Goal: Information Seeking & Learning: Learn about a topic

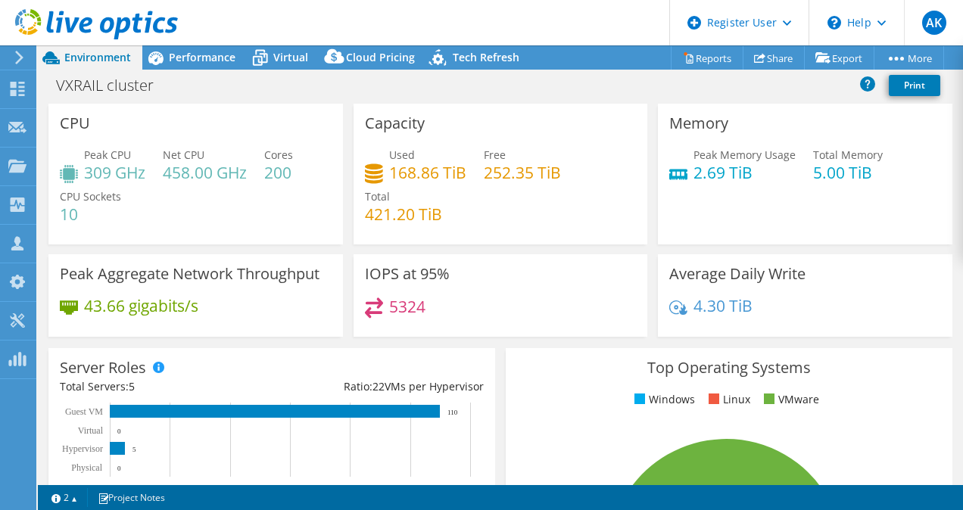
select select "[GEOGRAPHIC_DATA]"
select select "SGD"
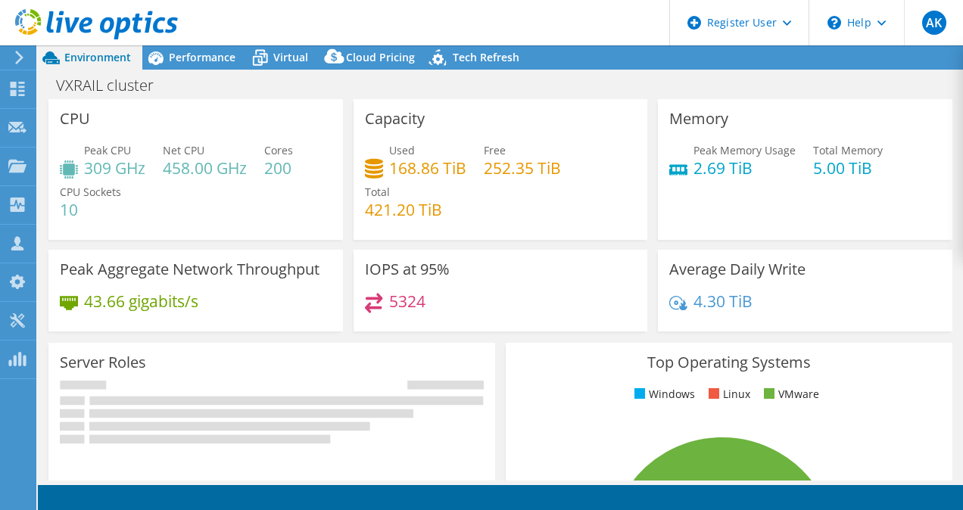
select select "USD"
select select "[GEOGRAPHIC_DATA]"
select select "SGD"
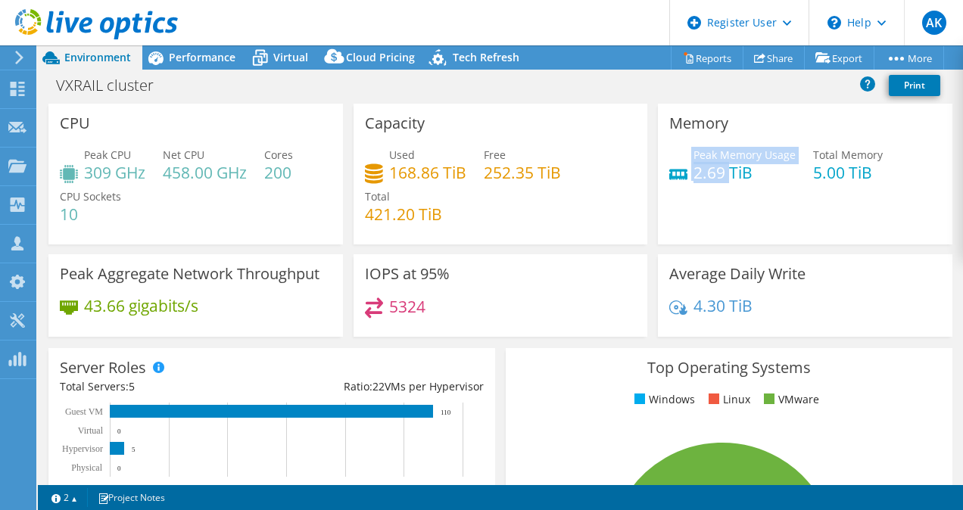
drag, startPoint x: 719, startPoint y: 176, endPoint x: 676, endPoint y: 168, distance: 43.8
click at [676, 168] on div "Peak Memory Usage 2.69 TiB" at bounding box center [732, 164] width 126 height 34
drag, startPoint x: 676, startPoint y: 168, endPoint x: 703, endPoint y: 184, distance: 30.9
click at [703, 185] on div "Peak Memory Usage 2.69 TiB Total Memory 5.00 TiB" at bounding box center [805, 171] width 272 height 49
drag, startPoint x: 716, startPoint y: 173, endPoint x: 689, endPoint y: 173, distance: 27.3
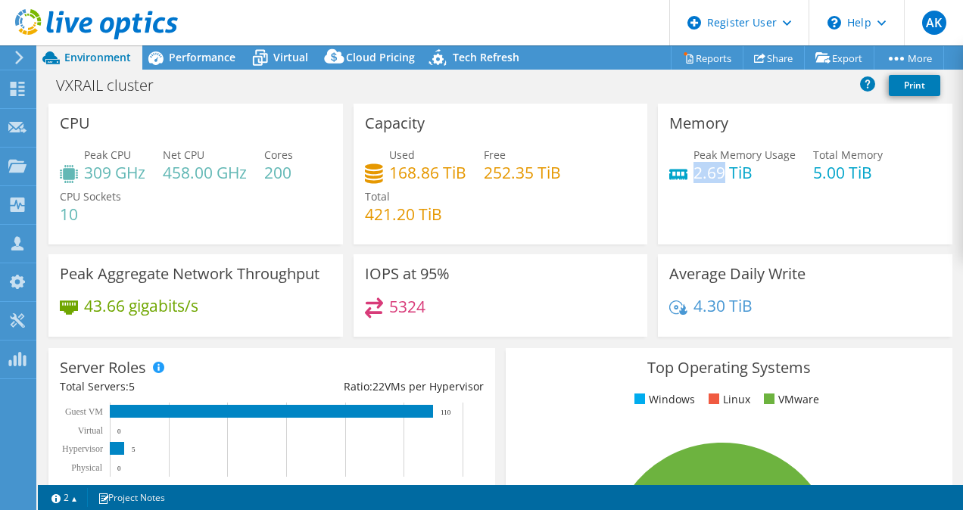
click at [694, 173] on h4 "2.69 TiB" at bounding box center [745, 172] width 102 height 17
click at [187, 51] on span "Performance" at bounding box center [202, 57] width 67 height 14
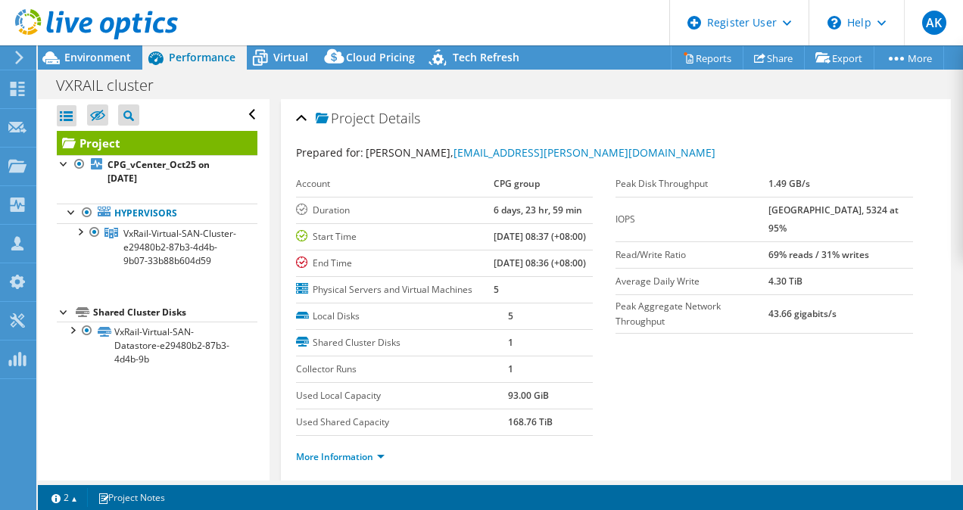
scroll to position [227, 0]
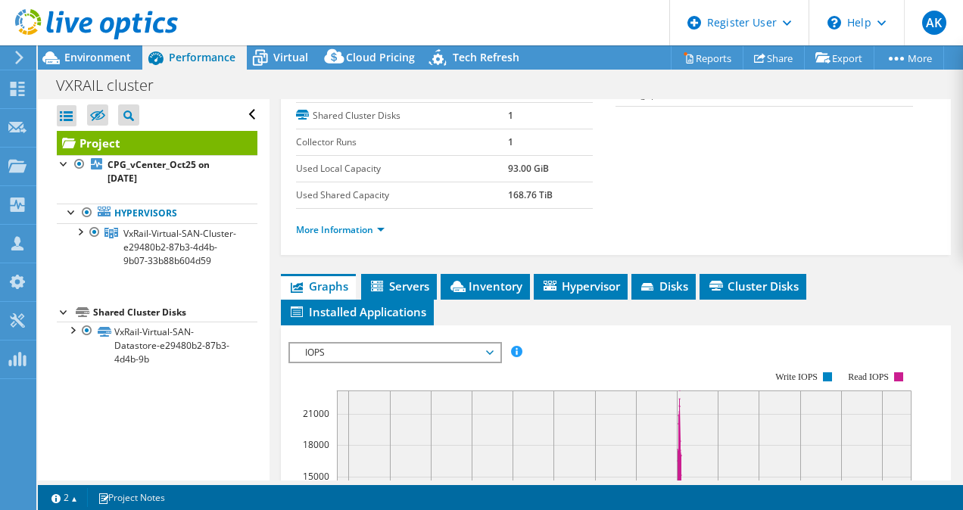
click at [355, 239] on li "More Information" at bounding box center [345, 230] width 98 height 17
click at [358, 236] on link "More Information" at bounding box center [340, 229] width 89 height 13
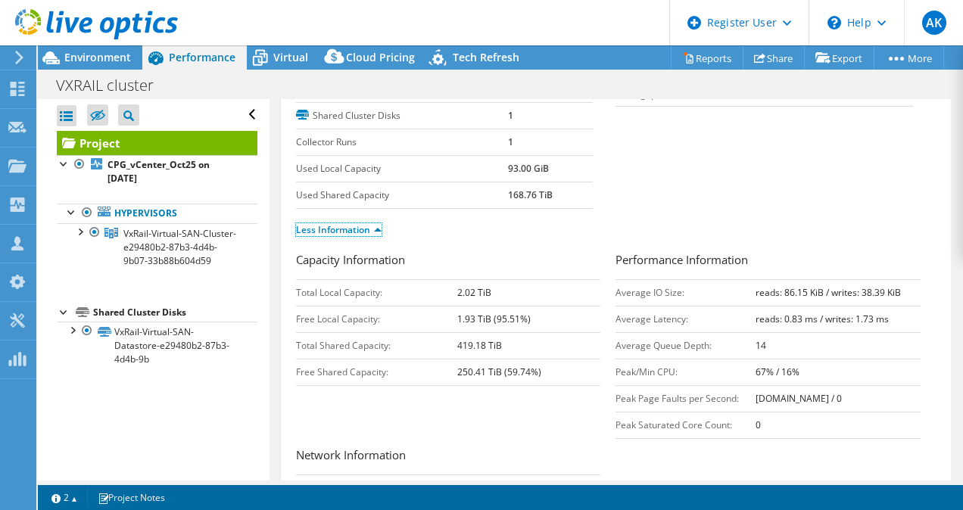
scroll to position [0, 0]
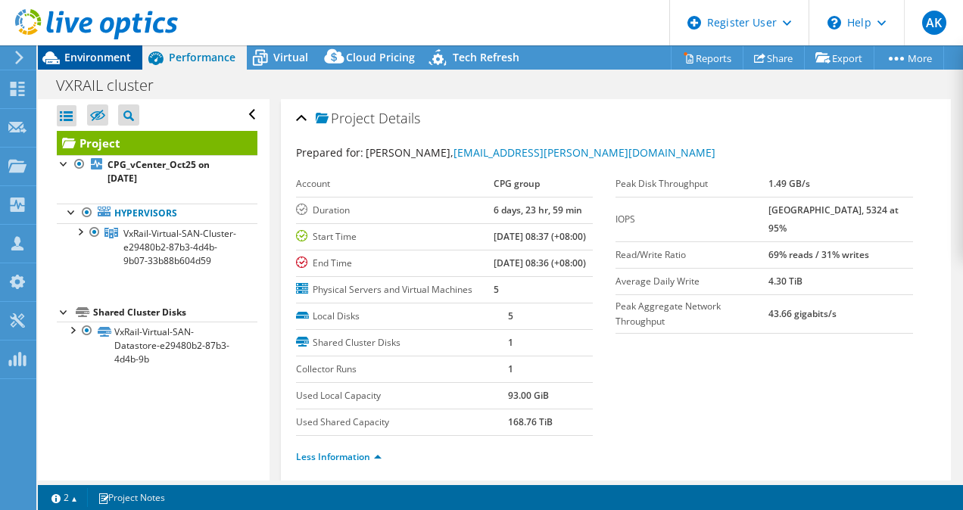
click at [103, 58] on span "Environment" at bounding box center [97, 57] width 67 height 14
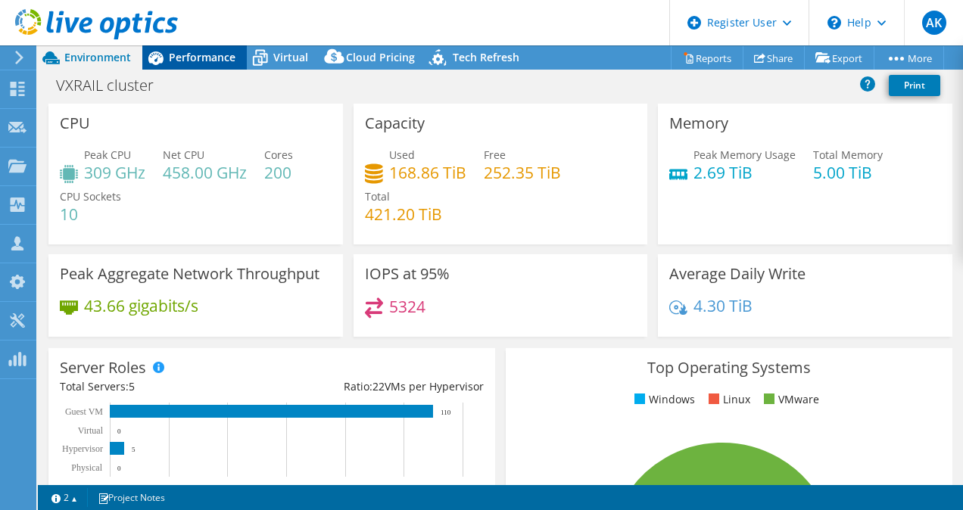
click at [193, 55] on span "Performance" at bounding box center [202, 57] width 67 height 14
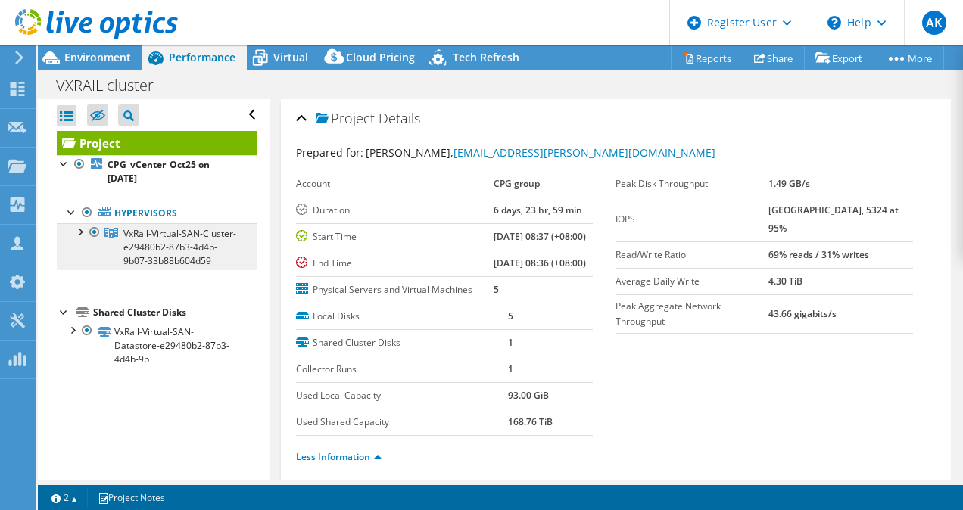
click at [161, 252] on link "VxRail-Virtual-SAN-Cluster-e29480b2-87b3-4d4b-9b07-33b88b604d59" at bounding box center [157, 246] width 201 height 47
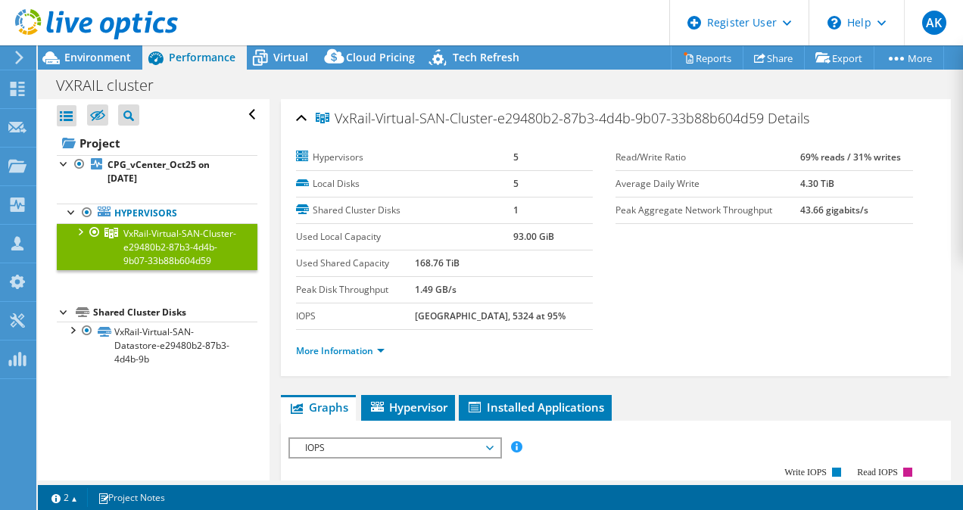
click at [145, 246] on span "VxRail-Virtual-SAN-Cluster-e29480b2-87b3-4d4b-9b07-33b88b604d59" at bounding box center [179, 247] width 113 height 40
click at [329, 347] on link "More Information" at bounding box center [340, 351] width 89 height 13
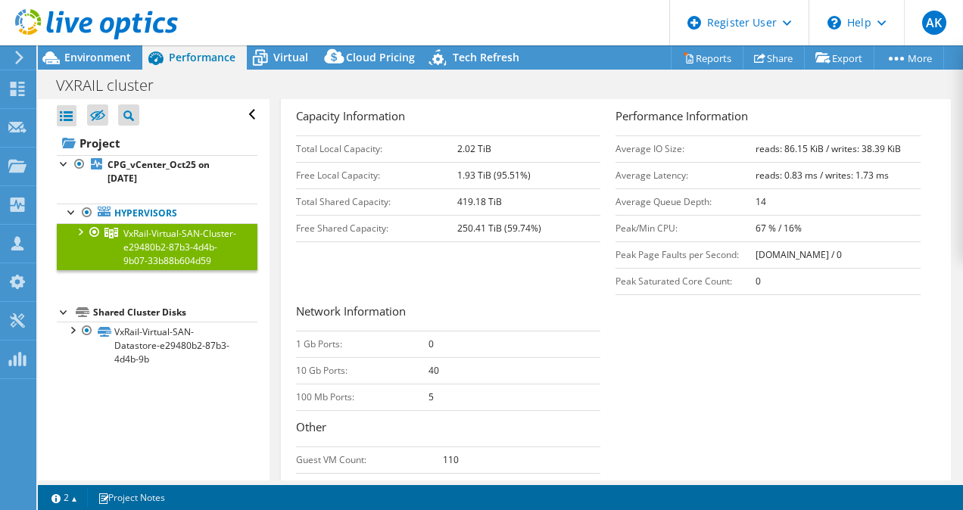
scroll to position [454, 0]
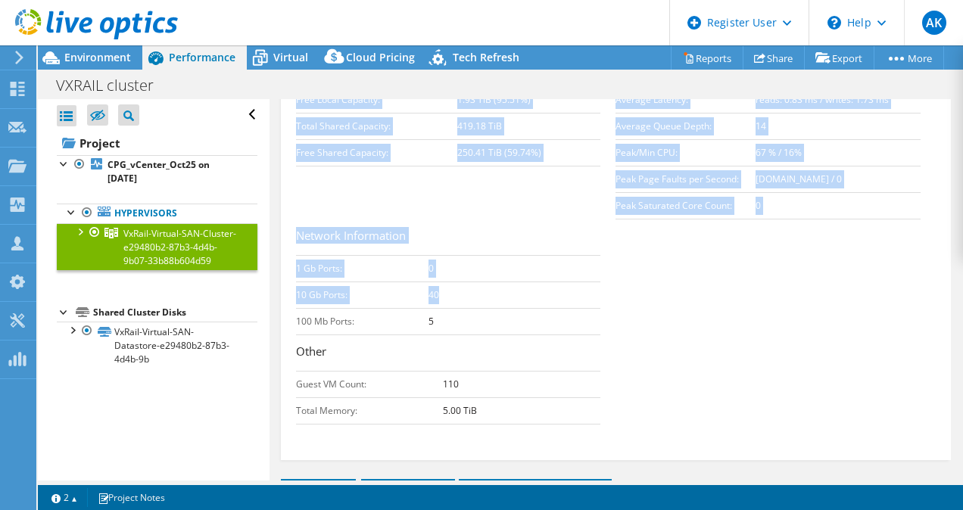
drag, startPoint x: 291, startPoint y: 300, endPoint x: 476, endPoint y: 295, distance: 185.6
click at [476, 295] on div "VxRail-Virtual-SAN-Cluster-e29480b2-87b3-4d4b-9b07-33b88b604d59 Details Hypervi…" at bounding box center [616, 53] width 671 height 816
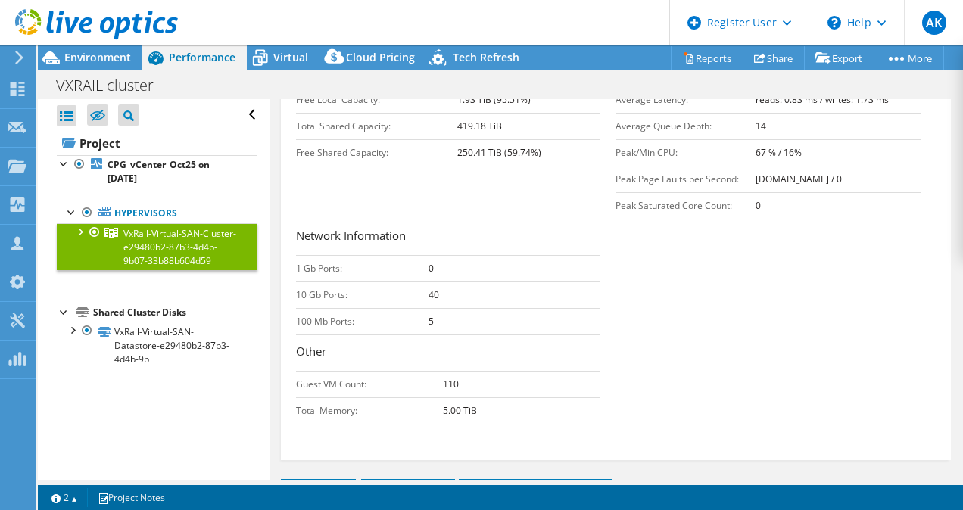
drag, startPoint x: 476, startPoint y: 295, endPoint x: 622, endPoint y: 344, distance: 154.0
click at [622, 344] on div "Capacity Information Total Local Capacity: 2.02 TiB Free Local Capacity: 1.93 T…" at bounding box center [616, 232] width 641 height 401
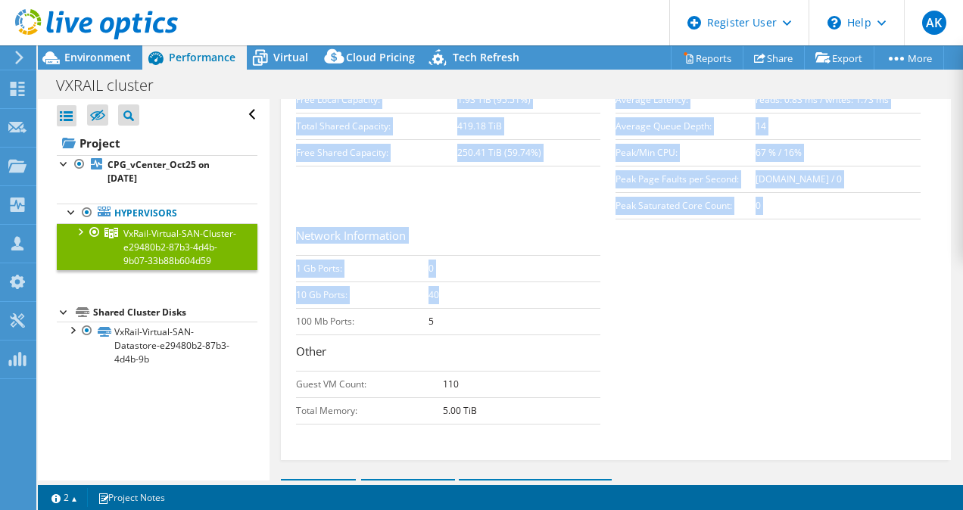
drag, startPoint x: 477, startPoint y: 288, endPoint x: 295, endPoint y: 297, distance: 182.7
click at [295, 297] on div "VxRail-Virtual-SAN-Cluster-e29480b2-87b3-4d4b-9b07-33b88b604d59 Details Hypervi…" at bounding box center [616, 53] width 671 height 816
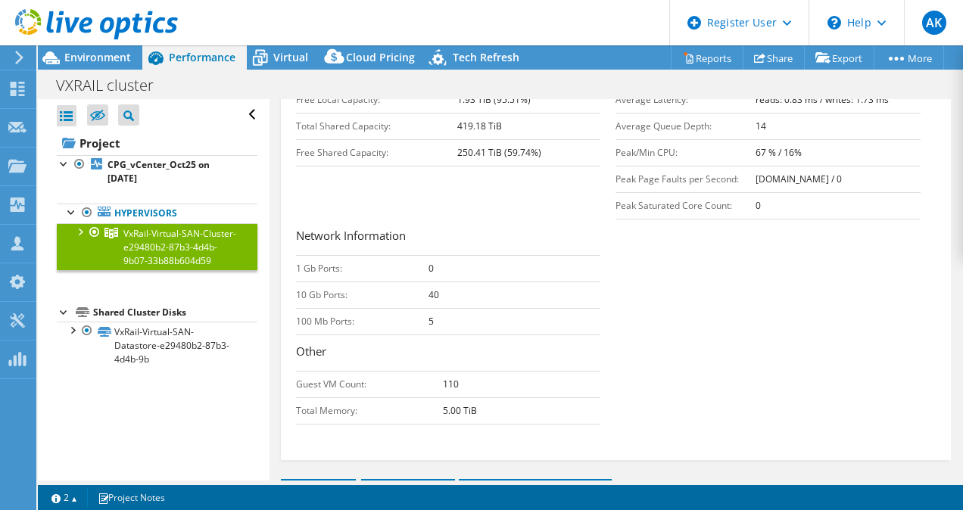
drag, startPoint x: 295, startPoint y: 297, endPoint x: 369, endPoint y: 354, distance: 93.9
click at [369, 357] on h3 "Other" at bounding box center [448, 353] width 305 height 20
drag, startPoint x: 459, startPoint y: 320, endPoint x: 301, endPoint y: 315, distance: 157.6
click at [301, 315] on tr "100 Mb Ports: 5" at bounding box center [448, 321] width 305 height 27
drag, startPoint x: 301, startPoint y: 315, endPoint x: 580, endPoint y: 345, distance: 280.3
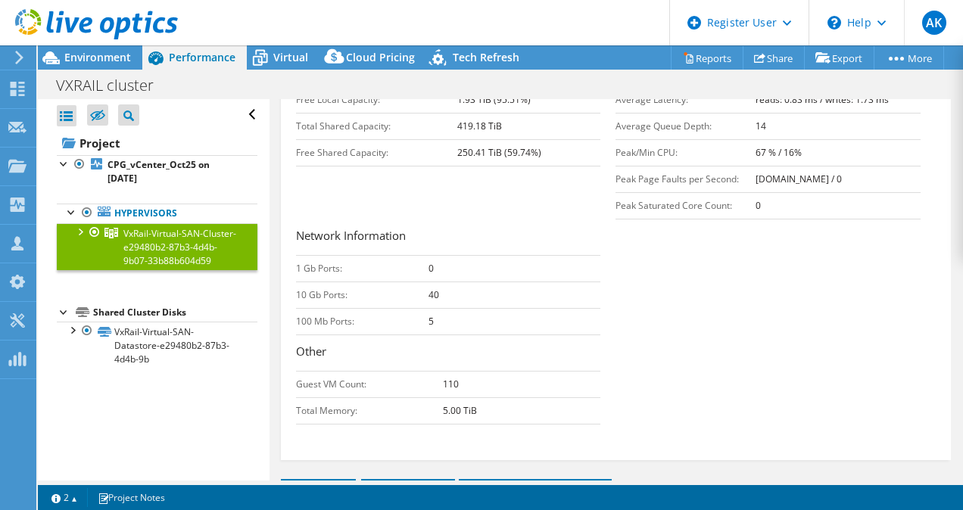
click at [580, 345] on h3 "Other" at bounding box center [448, 353] width 305 height 20
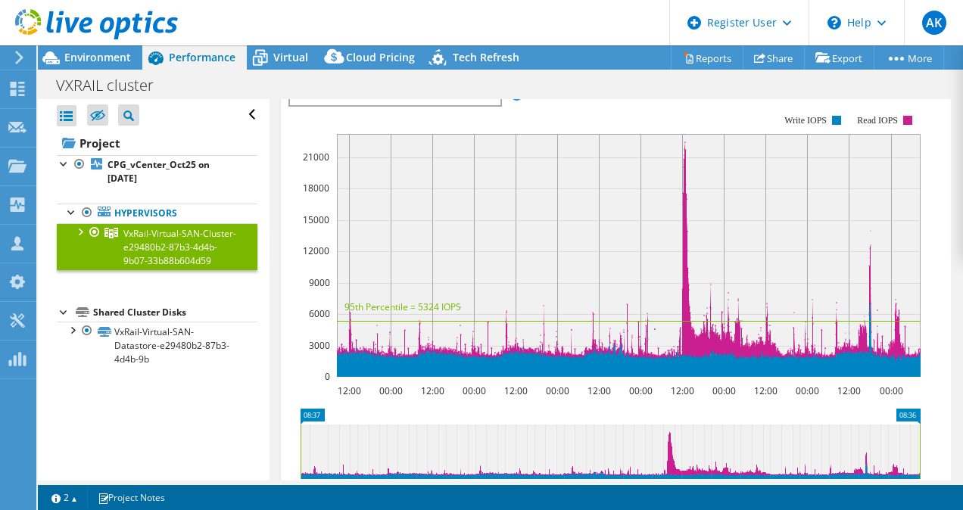
scroll to position [806, 0]
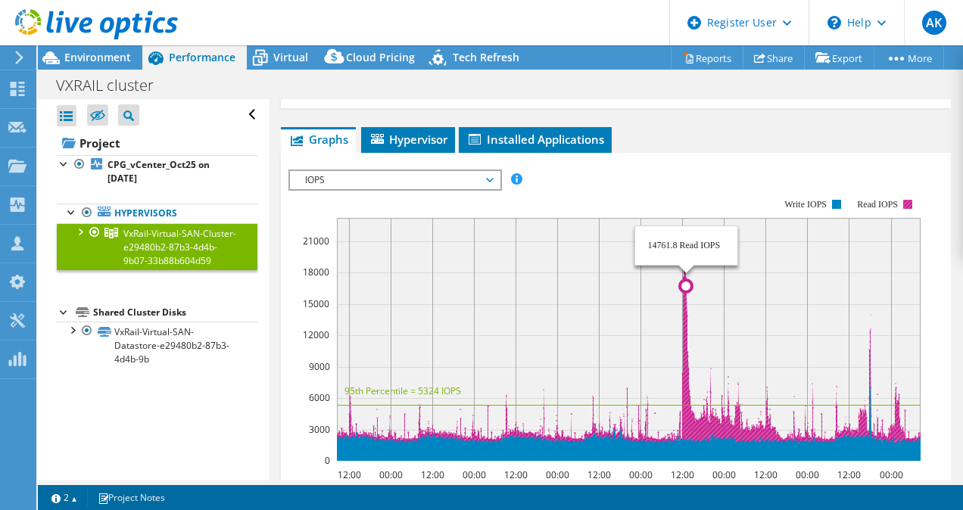
click at [686, 320] on icon at bounding box center [629, 333] width 584 height 230
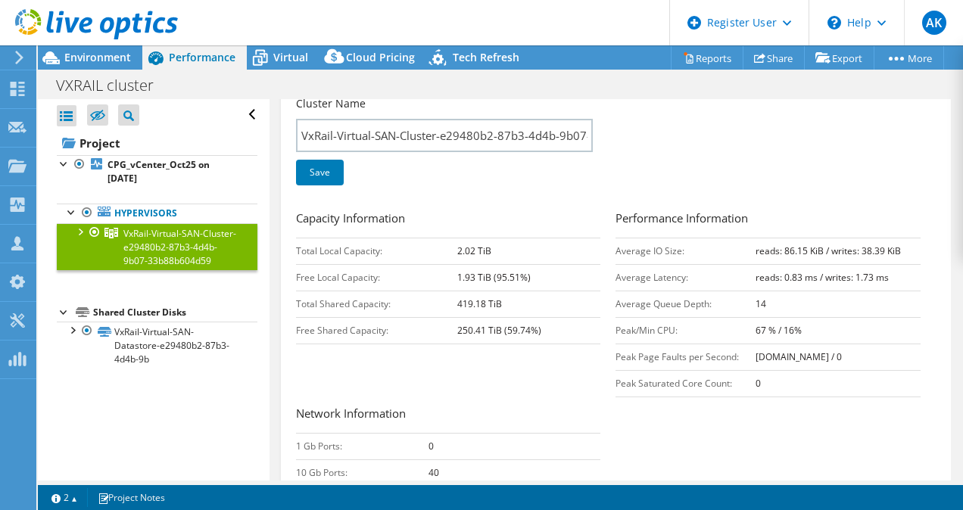
scroll to position [0, 0]
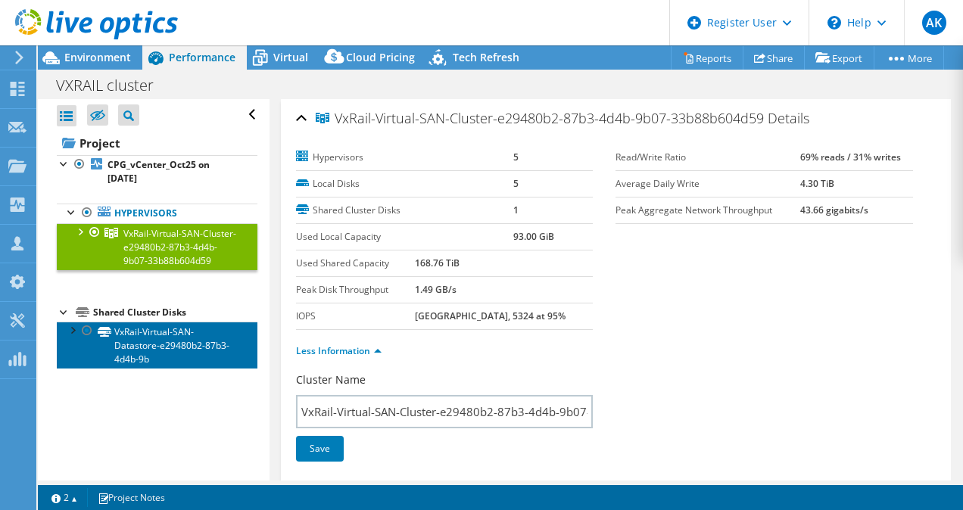
click at [145, 354] on link "VxRail-Virtual-SAN-Datastore-e29480b2-87b3-4d4b-9b" at bounding box center [157, 345] width 201 height 47
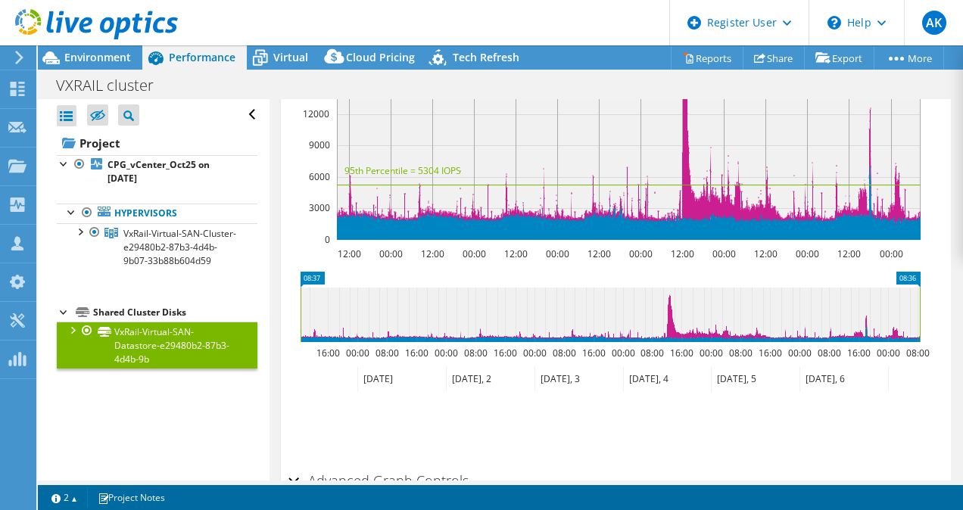
scroll to position [585, 0]
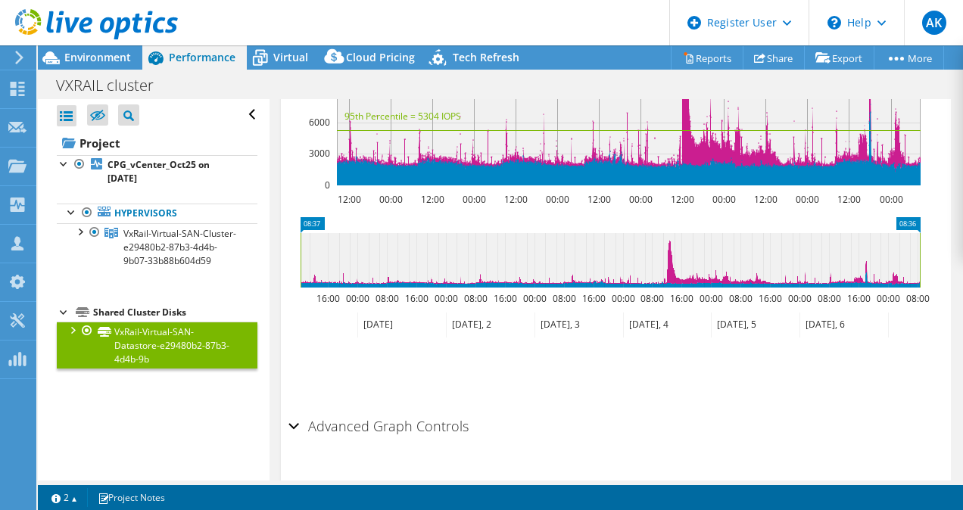
click at [315, 411] on h2 "Advanced Graph Controls" at bounding box center [378, 426] width 180 height 30
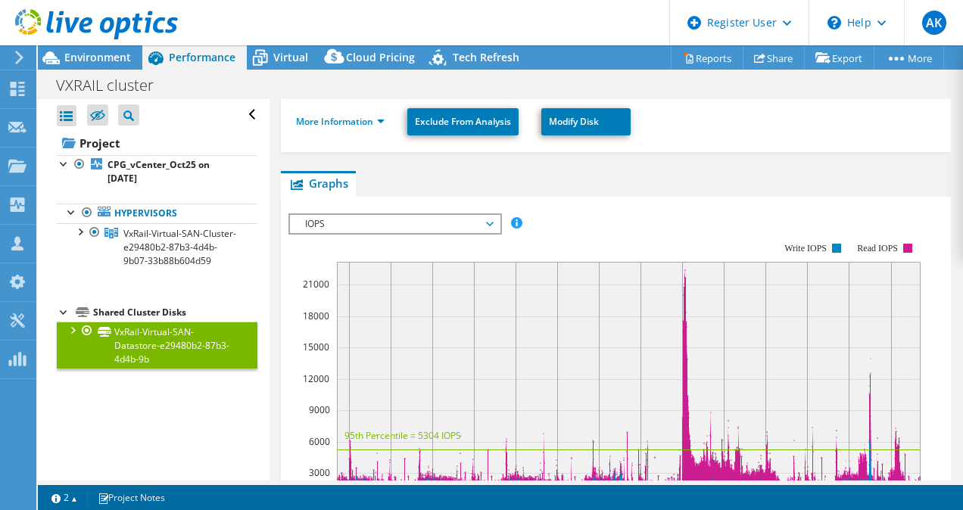
scroll to position [0, 0]
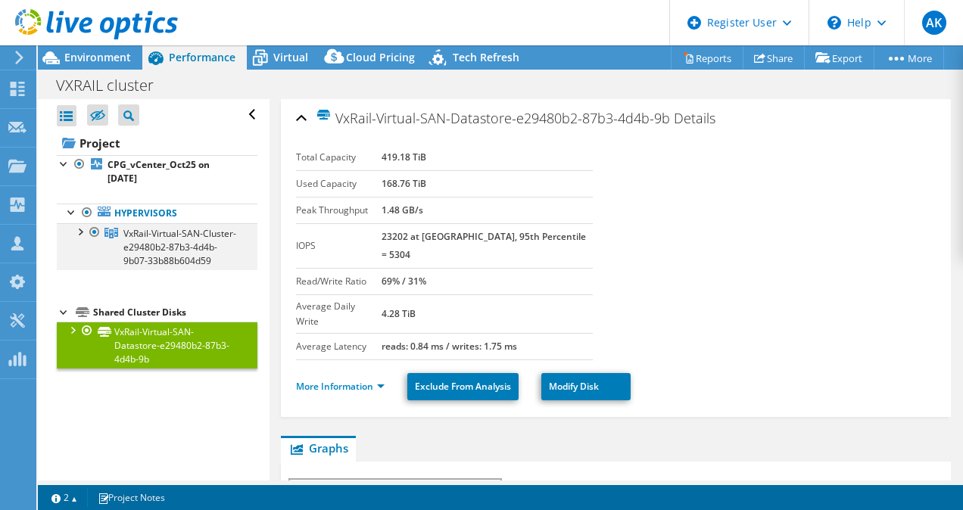
click at [85, 230] on div at bounding box center [79, 230] width 15 height 15
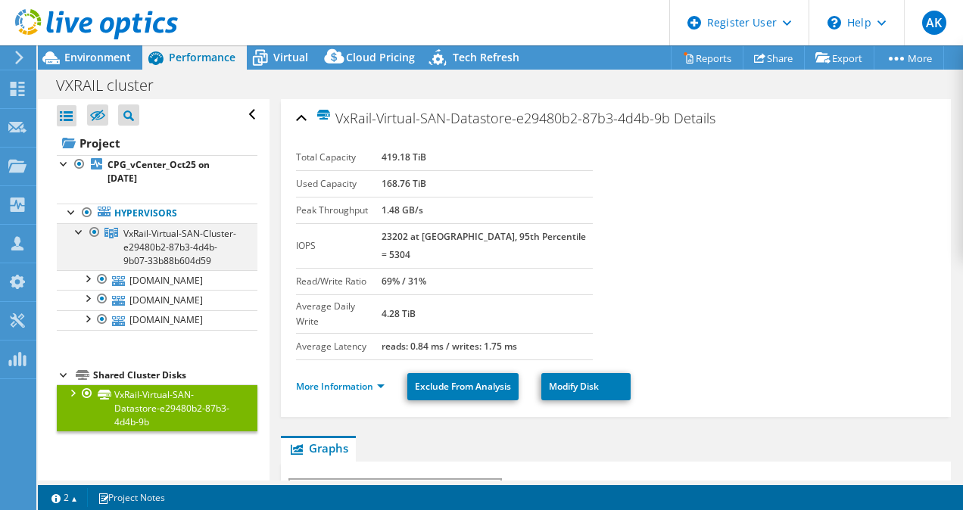
click at [81, 229] on div at bounding box center [79, 230] width 15 height 15
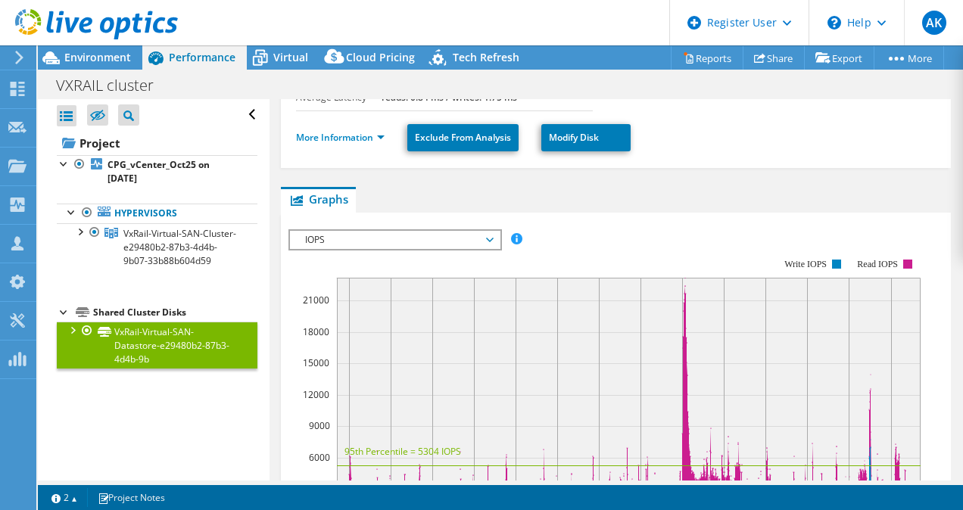
scroll to position [227, 0]
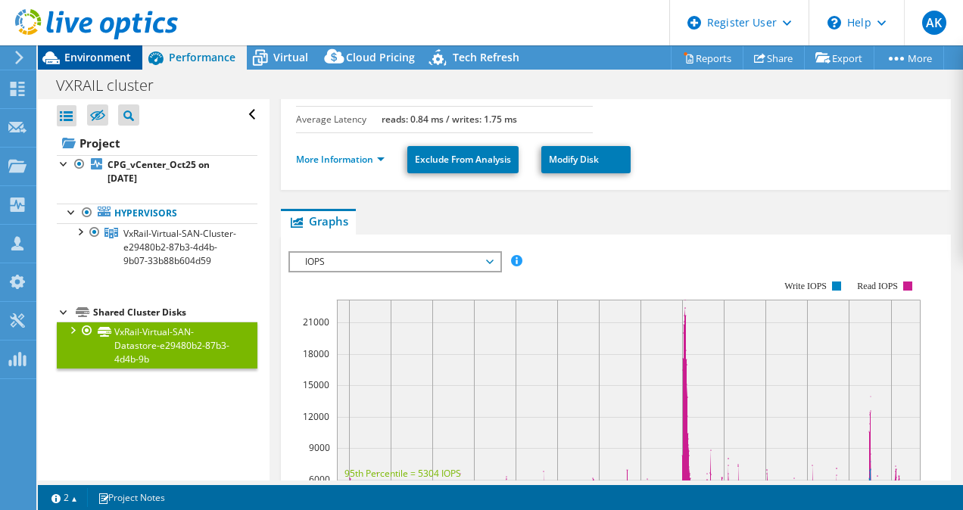
click at [97, 55] on span "Environment" at bounding box center [97, 57] width 67 height 14
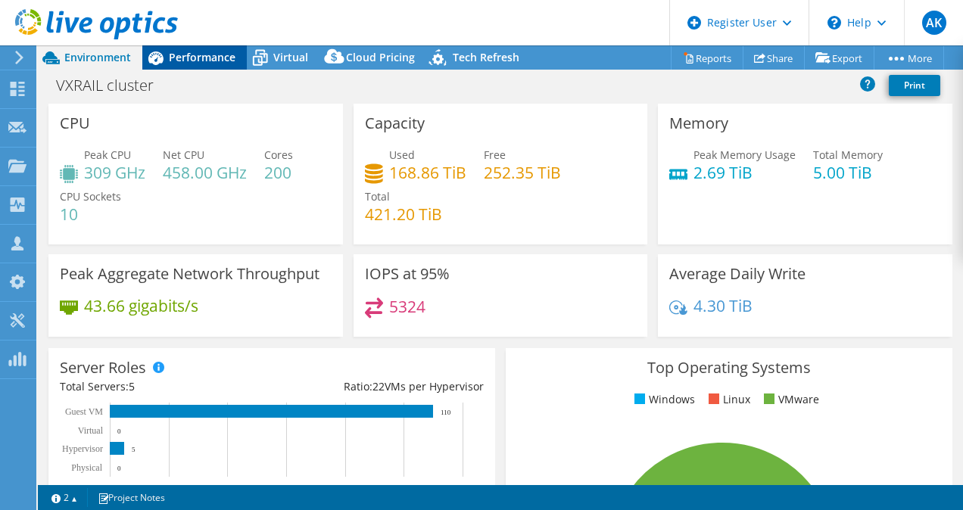
click at [163, 68] on icon at bounding box center [155, 58] width 27 height 27
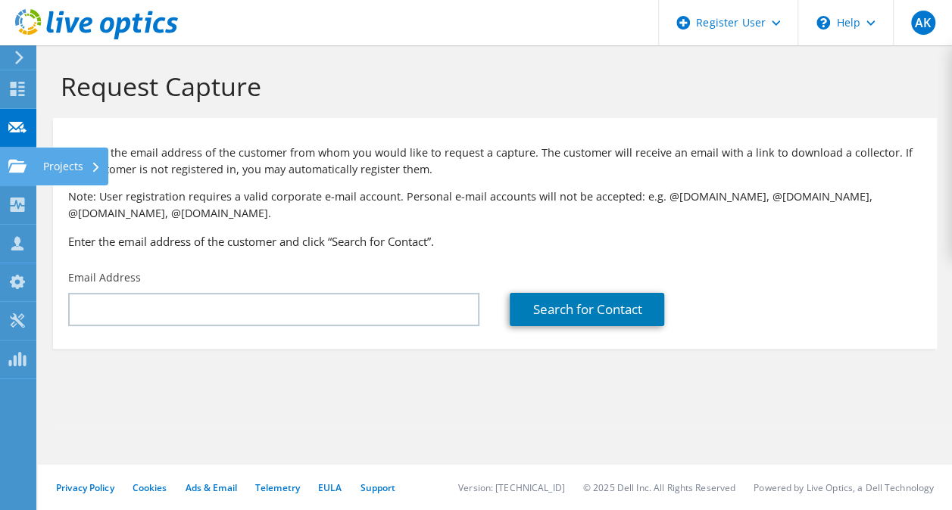
click at [24, 165] on use at bounding box center [17, 165] width 18 height 13
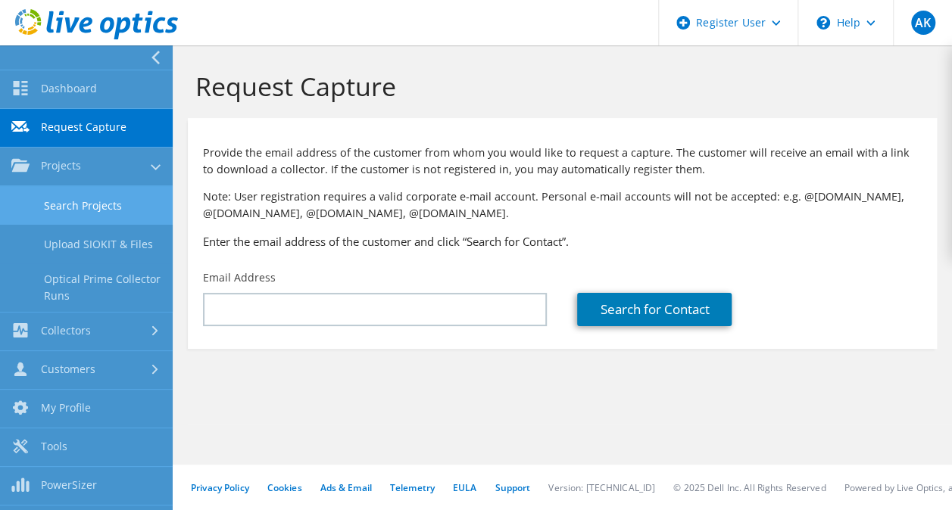
click at [86, 214] on link "Search Projects" at bounding box center [86, 205] width 173 height 39
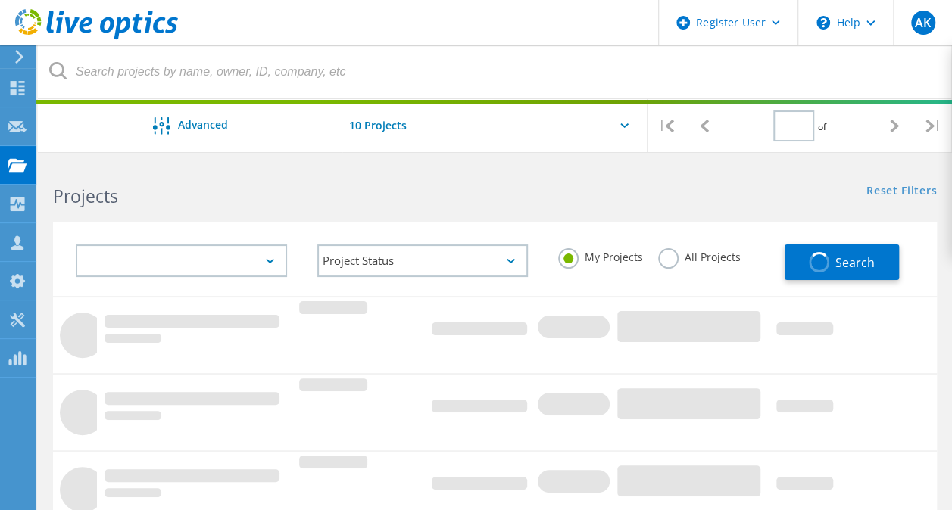
type input "1"
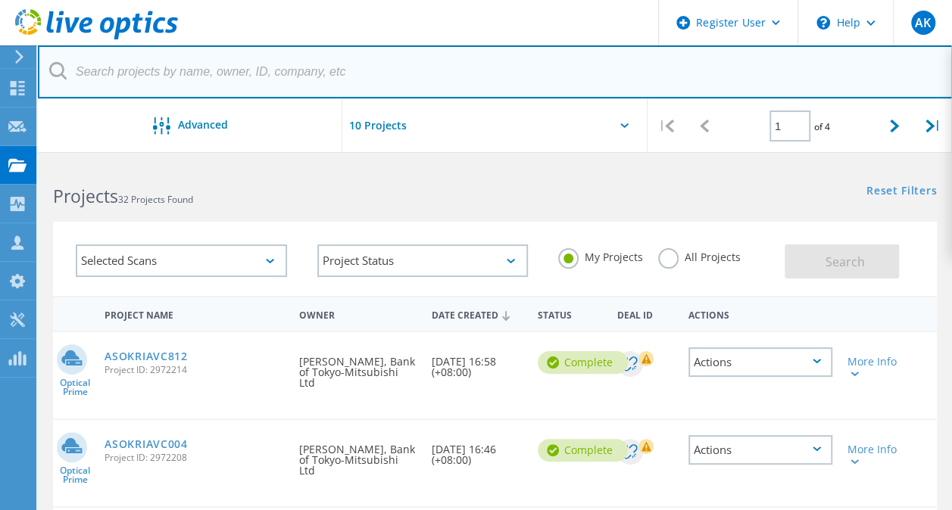
click at [157, 75] on input "text" at bounding box center [495, 71] width 915 height 53
paste input "3082279"
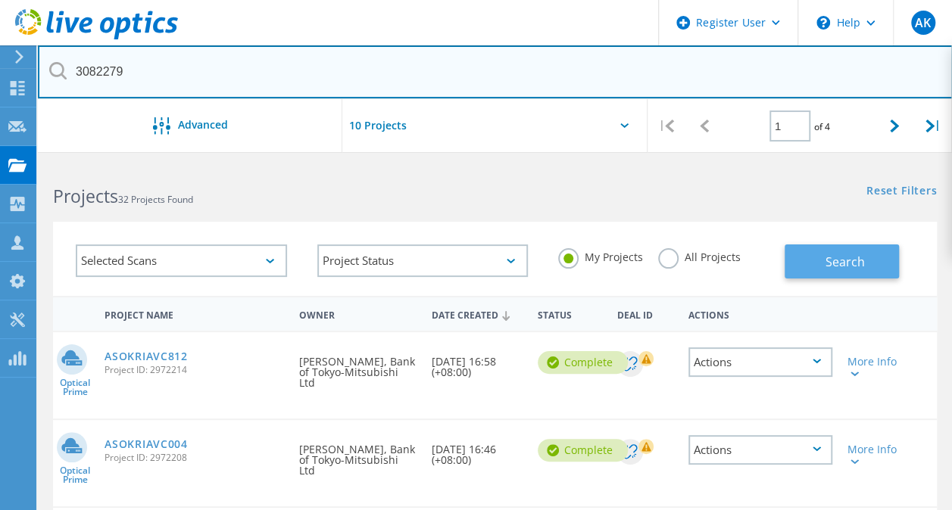
type input "3082279"
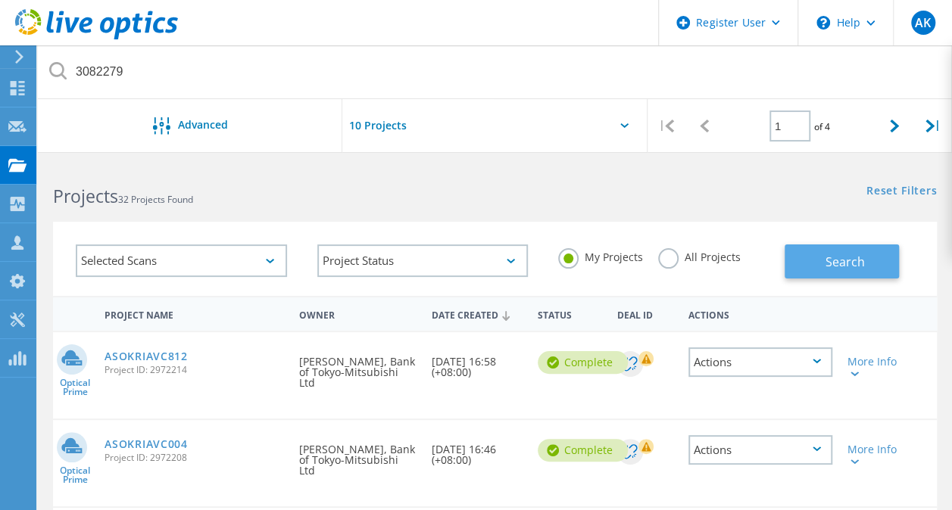
click at [851, 262] on span "Search" at bounding box center [844, 262] width 39 height 17
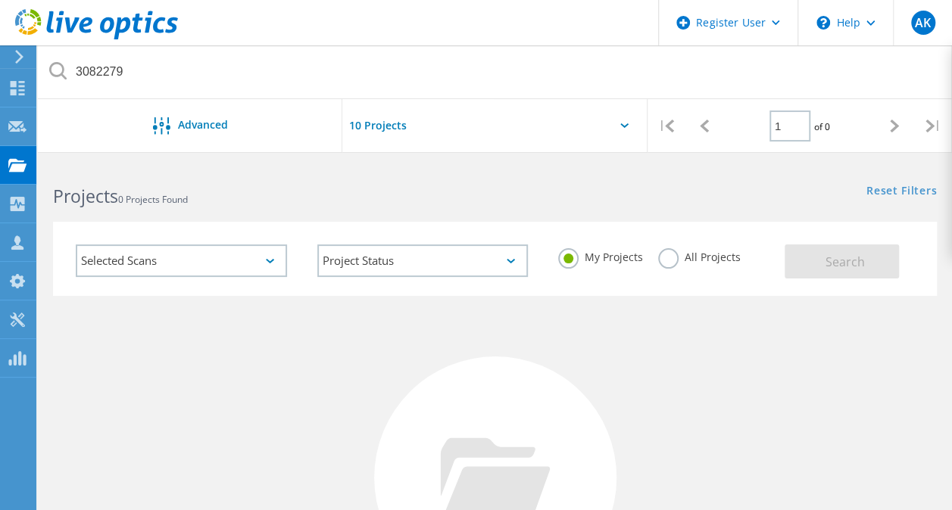
drag, startPoint x: 671, startPoint y: 260, endPoint x: 712, endPoint y: 267, distance: 41.3
click at [671, 262] on label "All Projects" at bounding box center [699, 255] width 83 height 14
click at [0, 0] on input "All Projects" at bounding box center [0, 0] width 0 height 0
click at [833, 264] on span "Search" at bounding box center [844, 262] width 39 height 17
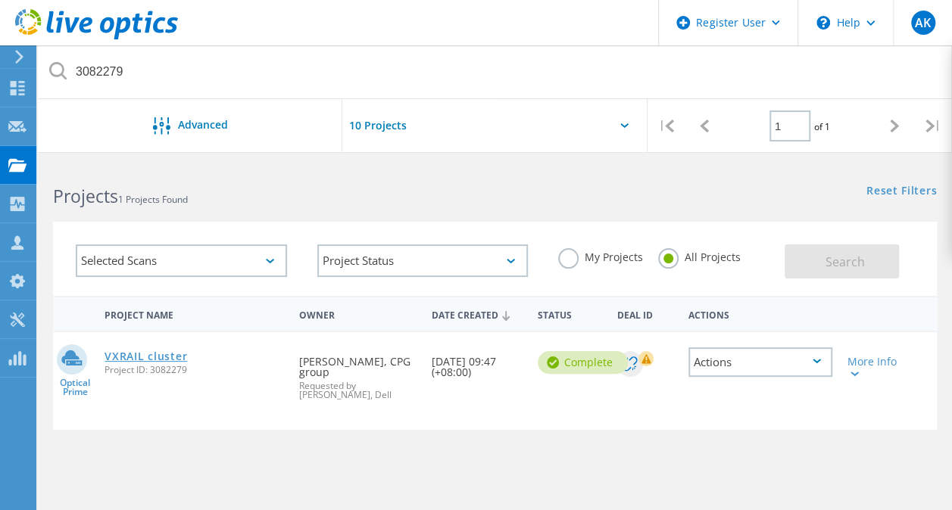
click at [132, 359] on link "VXRAIL cluster" at bounding box center [145, 356] width 83 height 11
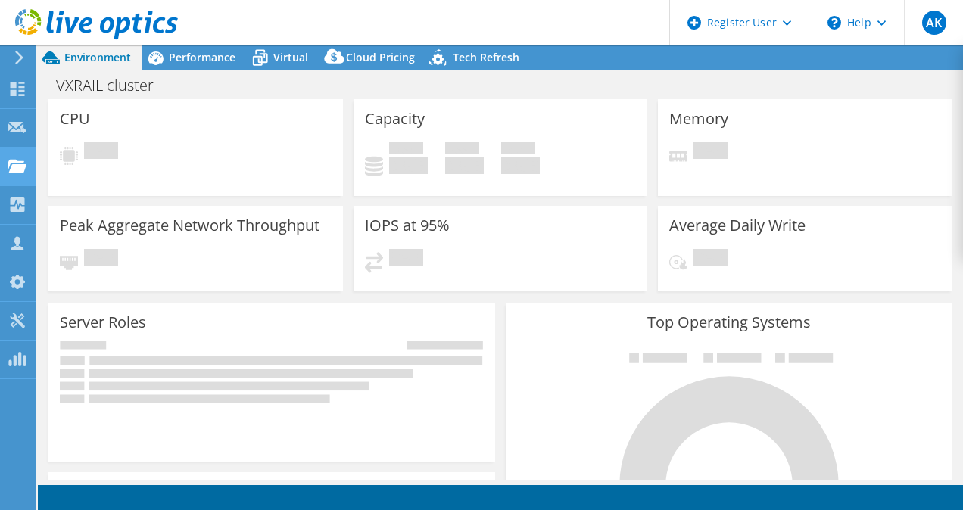
select select "[GEOGRAPHIC_DATA]"
select select "SGD"
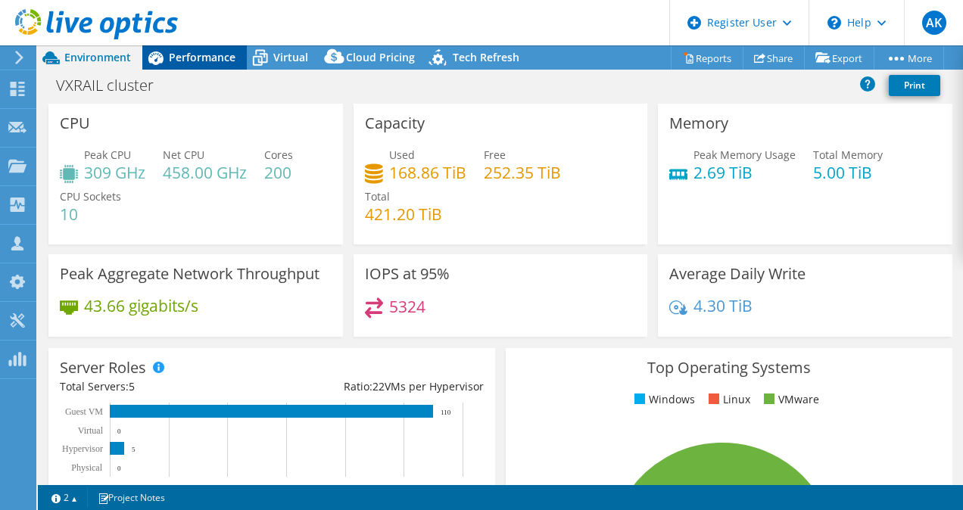
click at [192, 52] on span "Performance" at bounding box center [202, 57] width 67 height 14
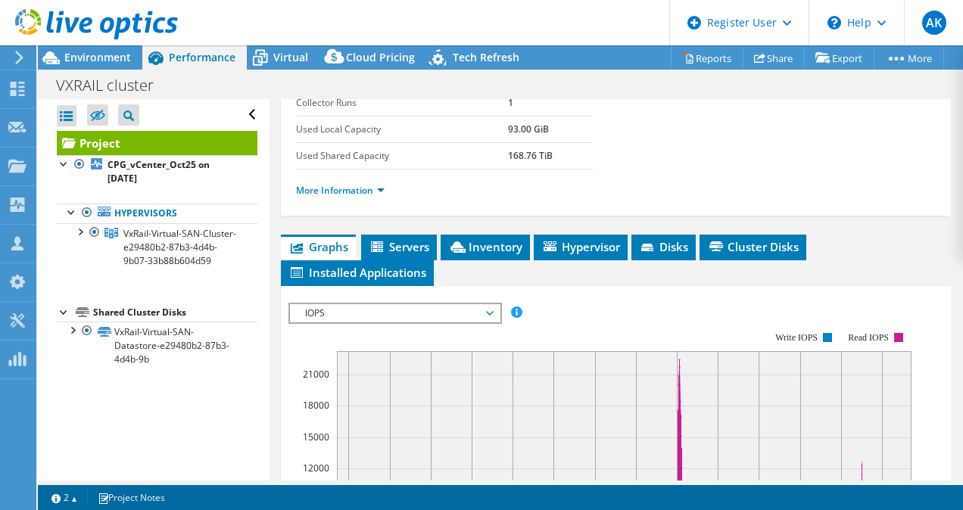
scroll to position [303, 0]
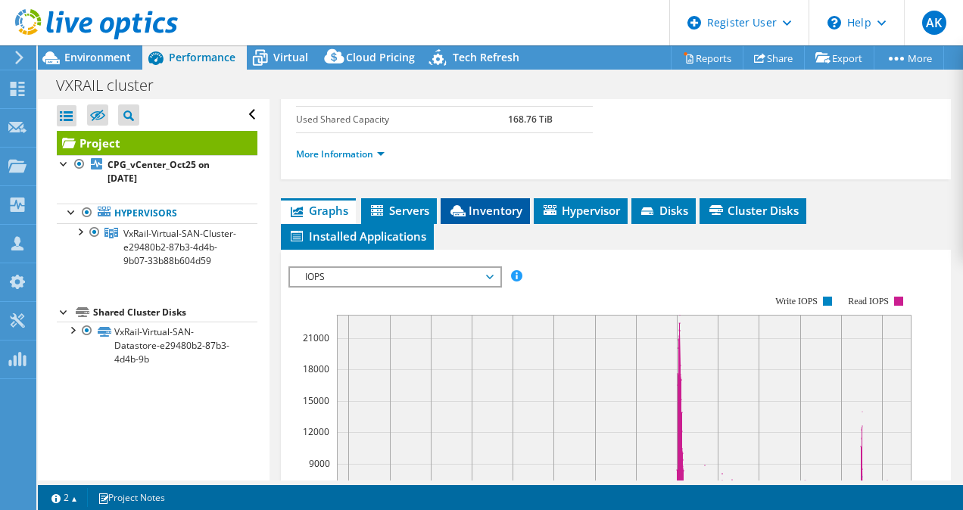
click at [483, 218] on span "Inventory" at bounding box center [485, 210] width 74 height 15
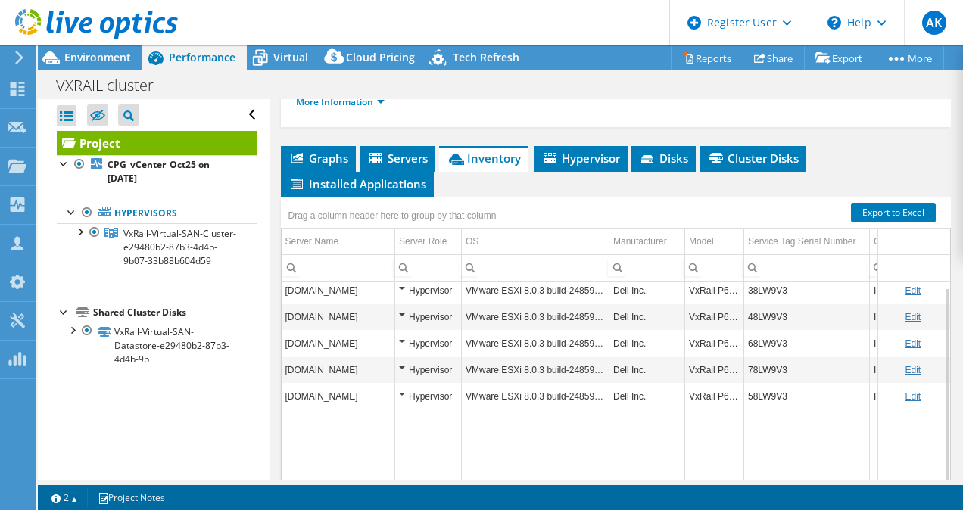
scroll to position [379, 0]
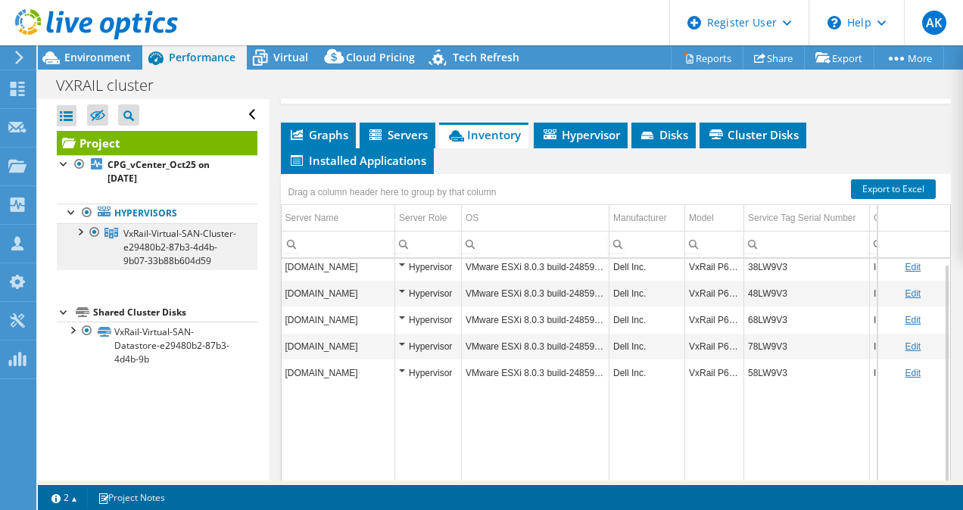
click at [159, 251] on span "VxRail-Virtual-SAN-Cluster-e29480b2-87b3-4d4b-9b07-33b88b604d59" at bounding box center [179, 247] width 113 height 40
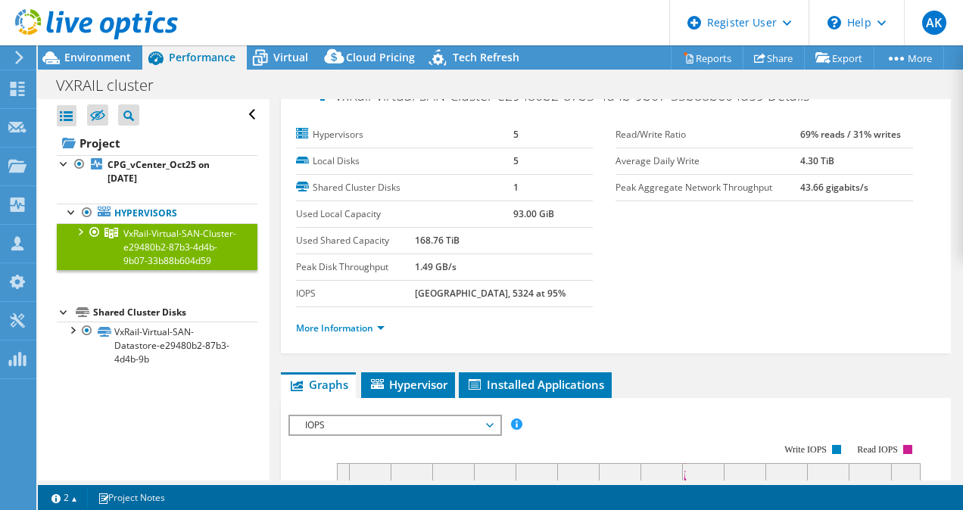
scroll to position [0, 0]
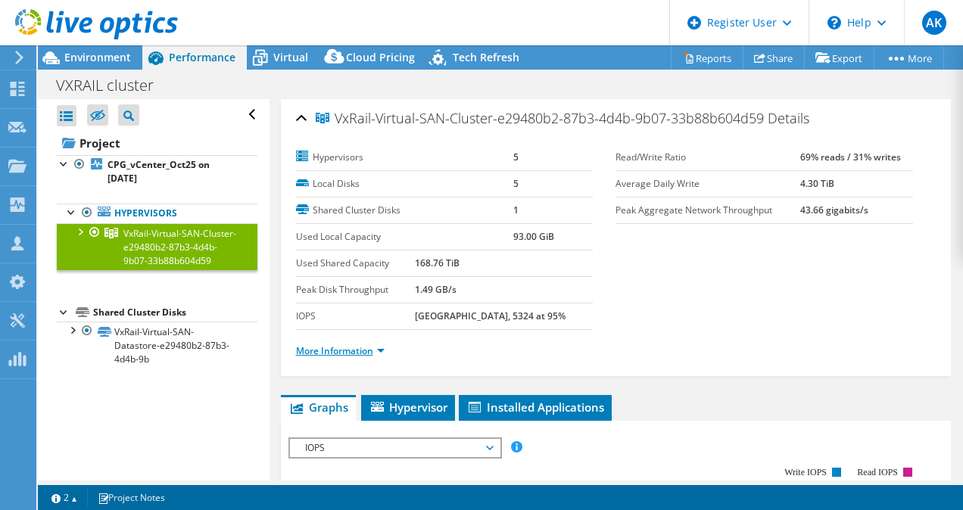
click at [340, 351] on link "More Information" at bounding box center [340, 351] width 89 height 13
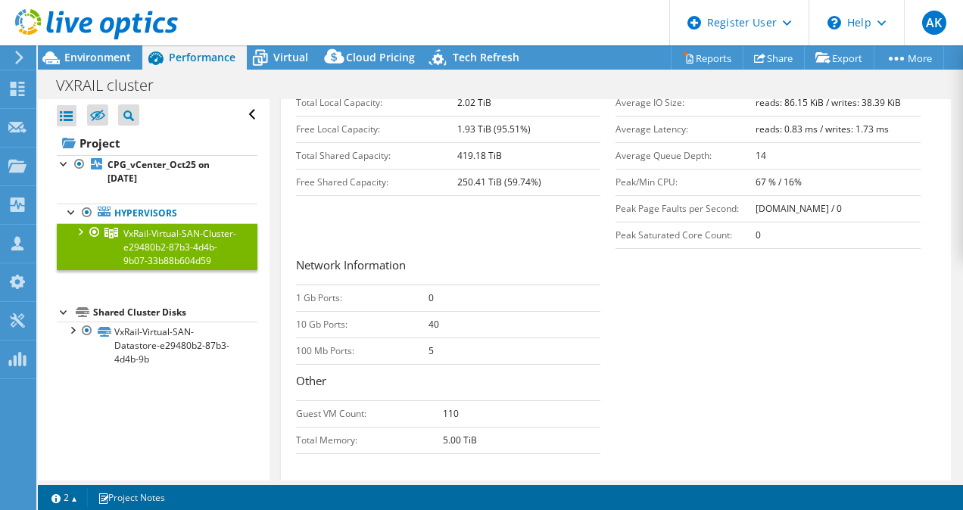
scroll to position [454, 0]
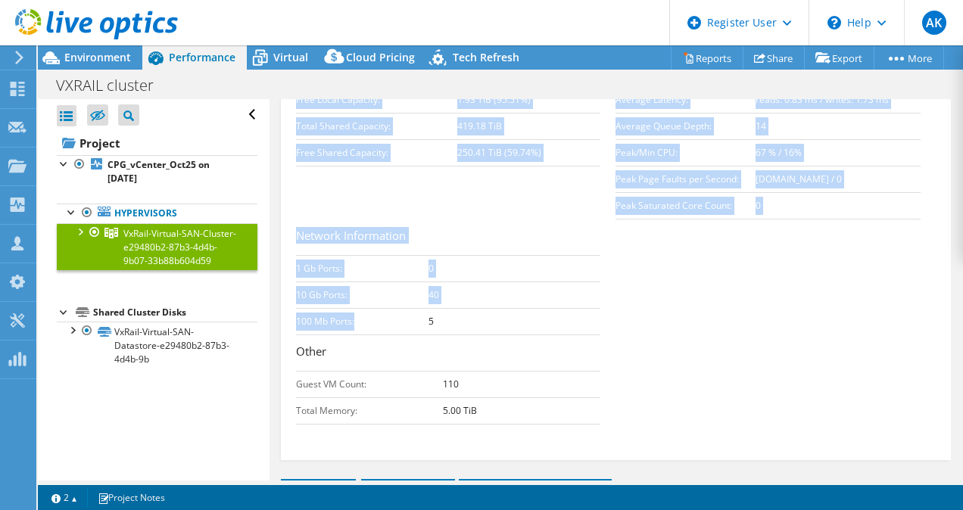
drag, startPoint x: 293, startPoint y: 230, endPoint x: 406, endPoint y: 317, distance: 142.5
click at [407, 317] on div "VxRail-Virtual-SAN-Cluster-e29480b2-87b3-4d4b-9b07-33b88b604d59 Details Hypervi…" at bounding box center [616, 53] width 671 height 816
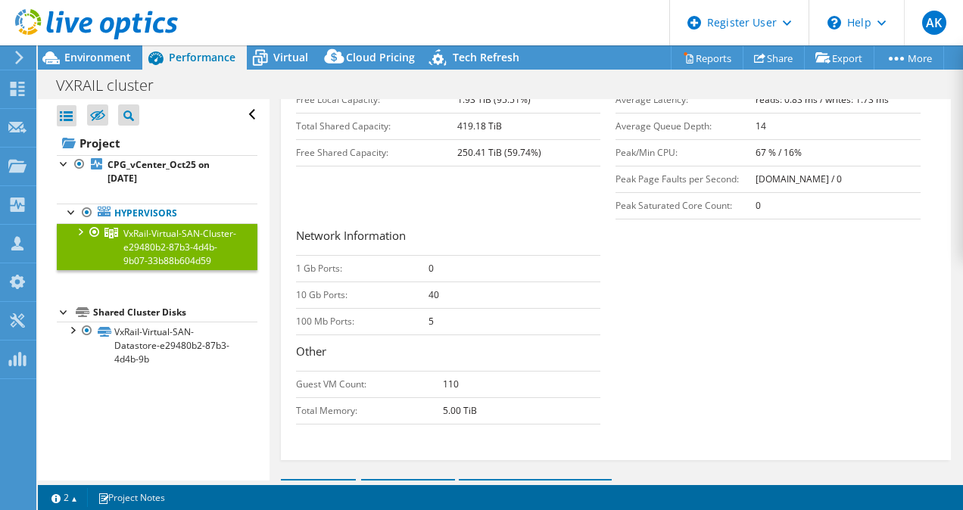
drag, startPoint x: 406, startPoint y: 317, endPoint x: 560, endPoint y: 315, distance: 154.5
click at [560, 315] on td "5" at bounding box center [515, 321] width 173 height 27
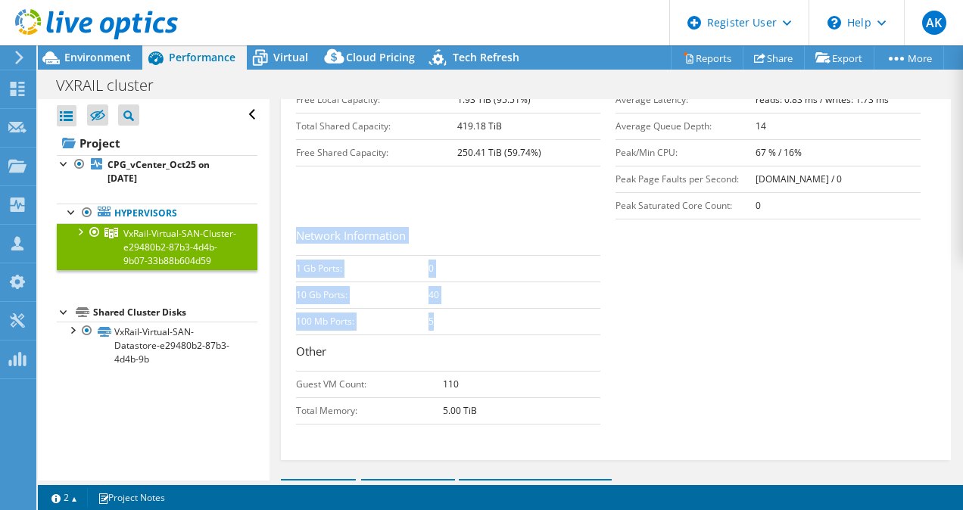
drag, startPoint x: 435, startPoint y: 314, endPoint x: 295, endPoint y: 230, distance: 162.7
click at [296, 230] on div "Network Information 1 Gb Ports: 0 10 Gb Ports: 40 100 Mb Ports: 5 Other Guest V…" at bounding box center [456, 326] width 320 height 198
copy div "Network Information 1 Gb Ports: 0 10 Gb Ports: 40 100 Mb Ports: 5"
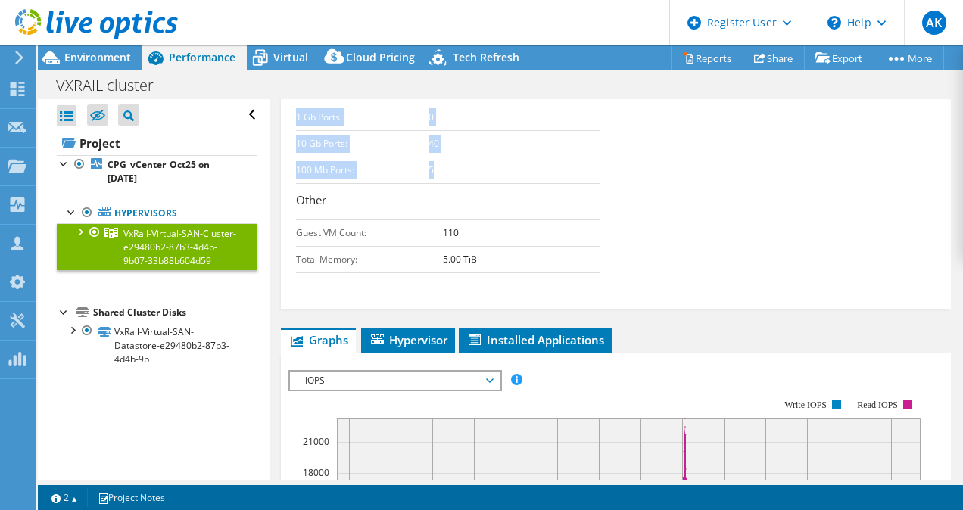
scroll to position [530, 0]
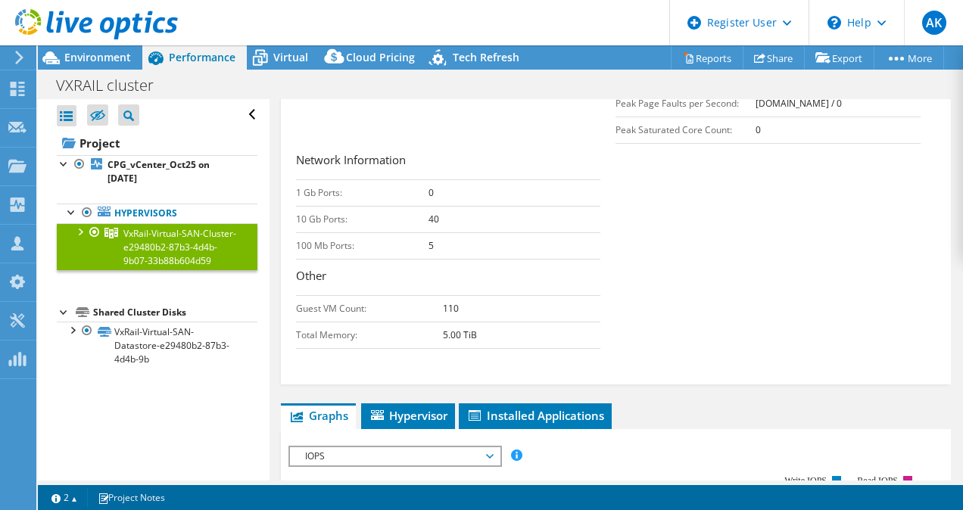
click at [945, 281] on div "VxRail-Virtual-SAN-Cluster-e29480b2-87b3-4d4b-9b07-33b88b604d59 Details Hypervi…" at bounding box center [617, 318] width 694 height 1498
click at [412, 408] on span "Hypervisor" at bounding box center [408, 415] width 79 height 15
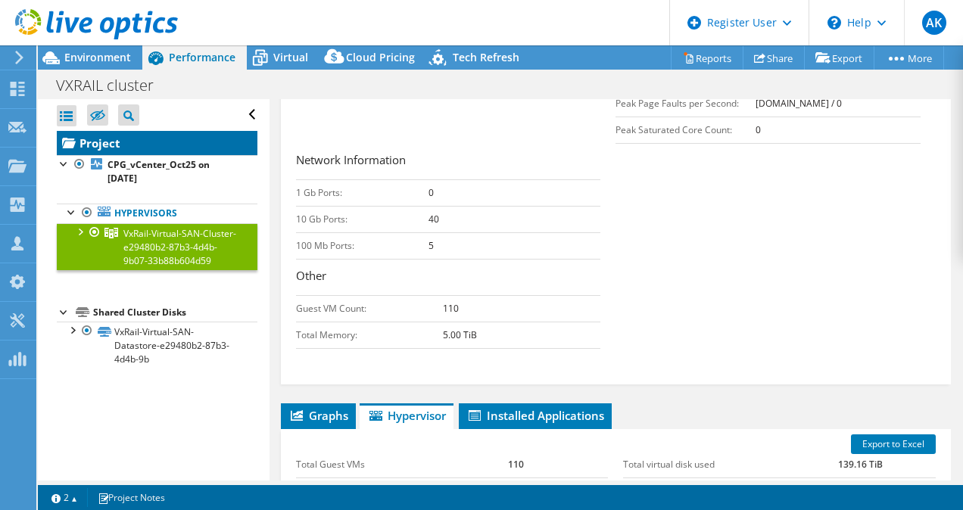
click at [161, 142] on link "Project" at bounding box center [157, 143] width 201 height 24
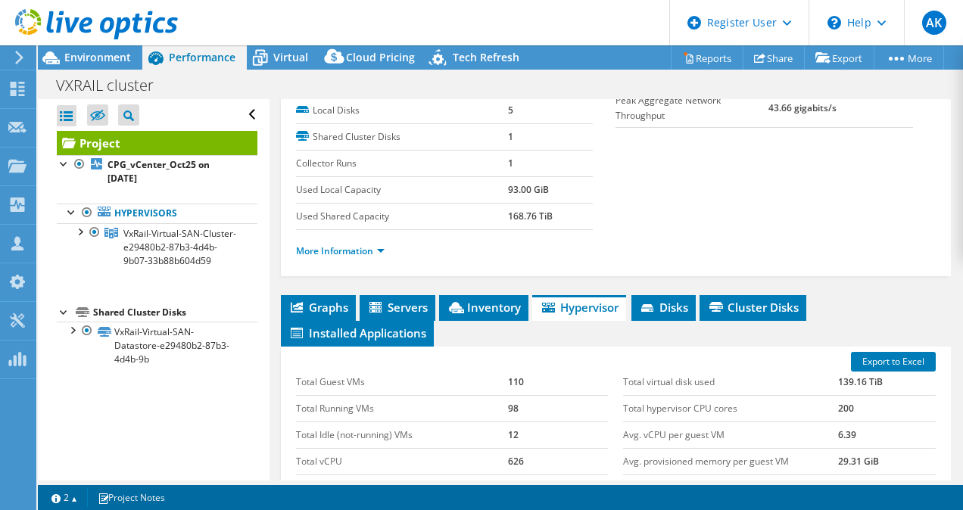
scroll to position [227, 0]
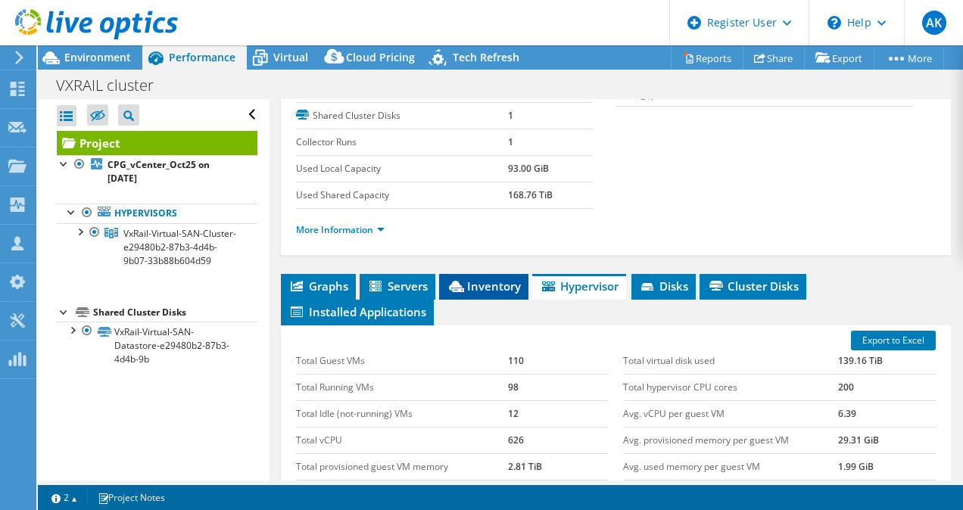
click at [512, 294] on span "Inventory" at bounding box center [484, 286] width 74 height 15
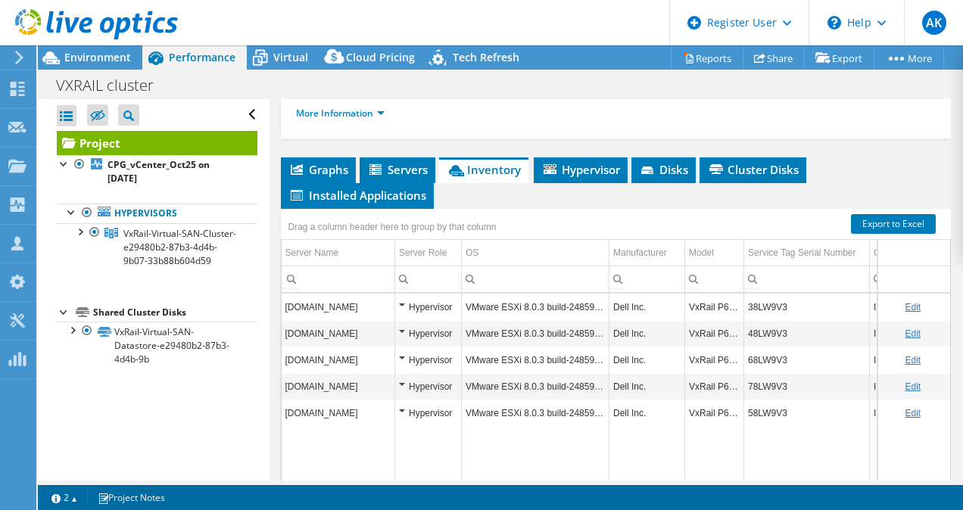
scroll to position [379, 0]
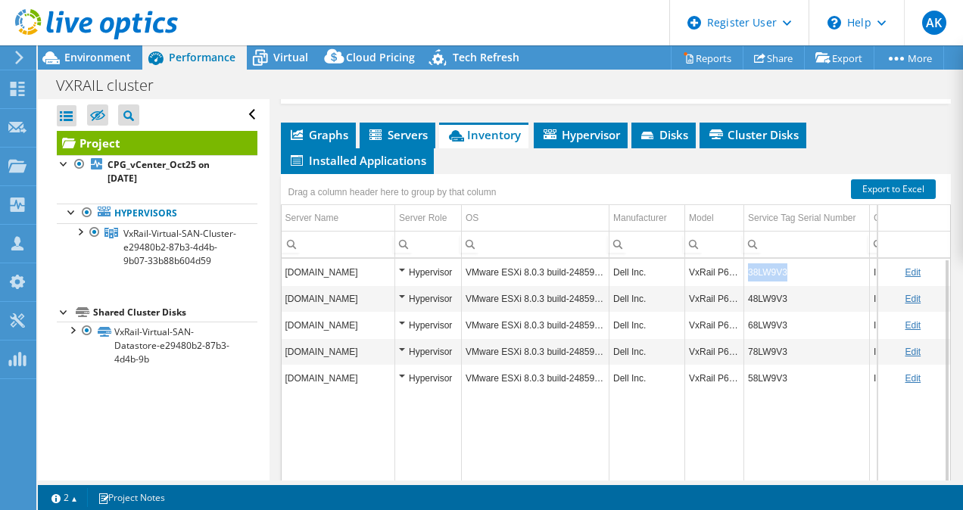
drag, startPoint x: 809, startPoint y: 313, endPoint x: 744, endPoint y: 326, distance: 66.4
click at [744, 285] on td "38LW9V3" at bounding box center [807, 272] width 126 height 27
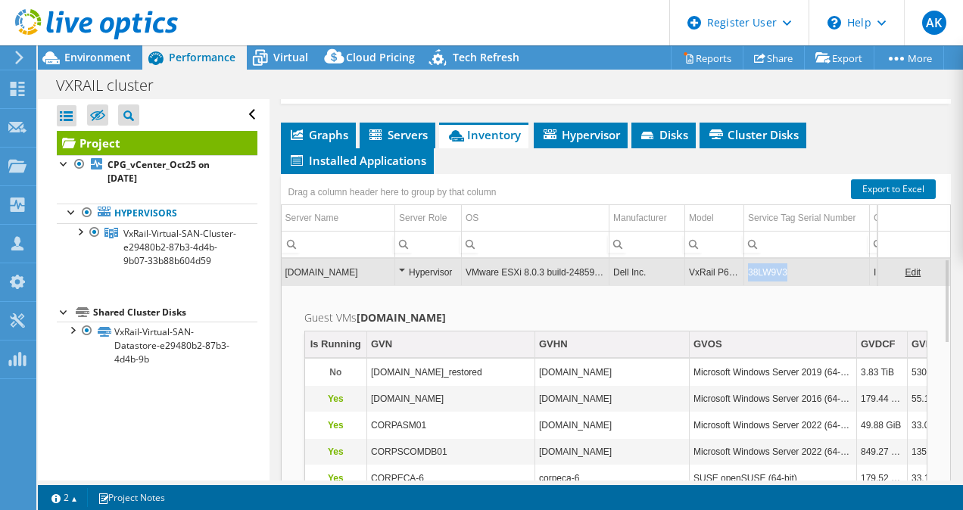
drag, startPoint x: 795, startPoint y: 315, endPoint x: 747, endPoint y: 315, distance: 47.7
click at [747, 285] on td "38LW9V3" at bounding box center [807, 272] width 126 height 27
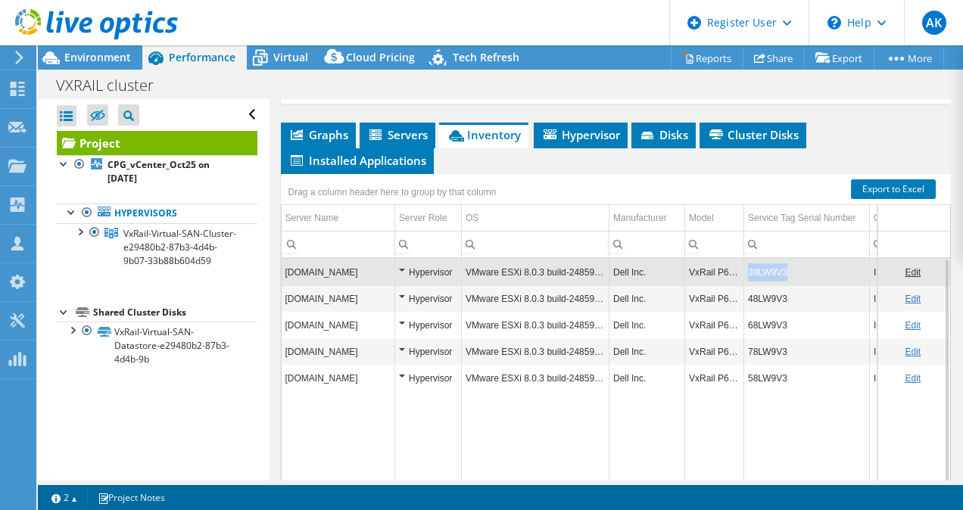
drag, startPoint x: 797, startPoint y: 307, endPoint x: 749, endPoint y: 309, distance: 47.7
click at [749, 285] on td "38LW9V3" at bounding box center [807, 272] width 126 height 27
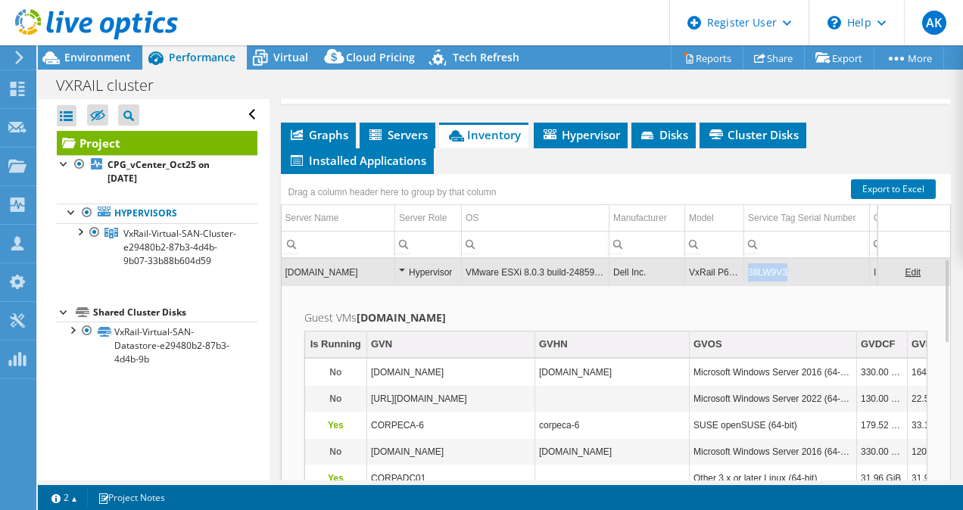
copy tr "38LW9V3"
drag, startPoint x: 799, startPoint y: 317, endPoint x: 743, endPoint y: 317, distance: 56.0
click at [743, 285] on tr "corpvxrail01.isnet.corp.org Hypervisor VMware ESXi 8.0.3 build-24859861 Dell In…" at bounding box center [863, 272] width 1162 height 27
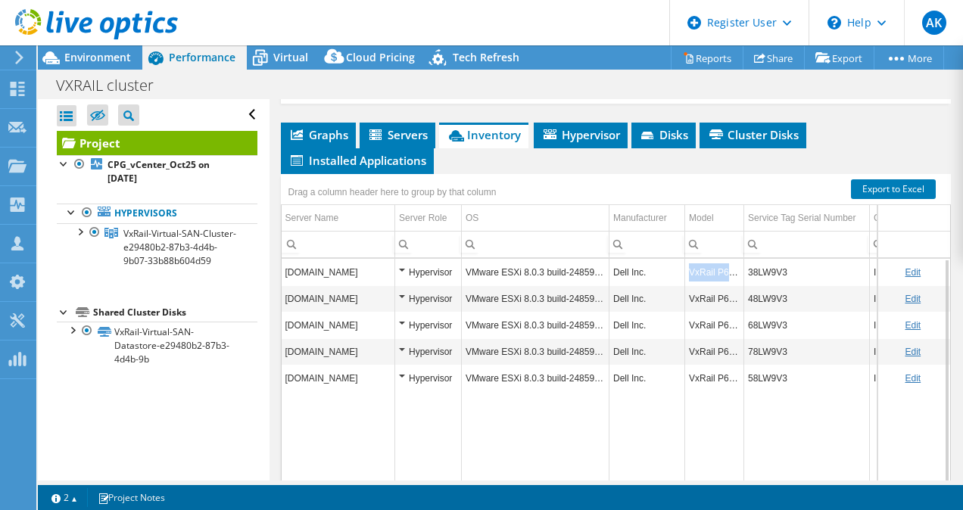
drag, startPoint x: 689, startPoint y: 312, endPoint x: 741, endPoint y: 315, distance: 52.3
click at [741, 285] on td "VxRail P670F" at bounding box center [714, 272] width 59 height 27
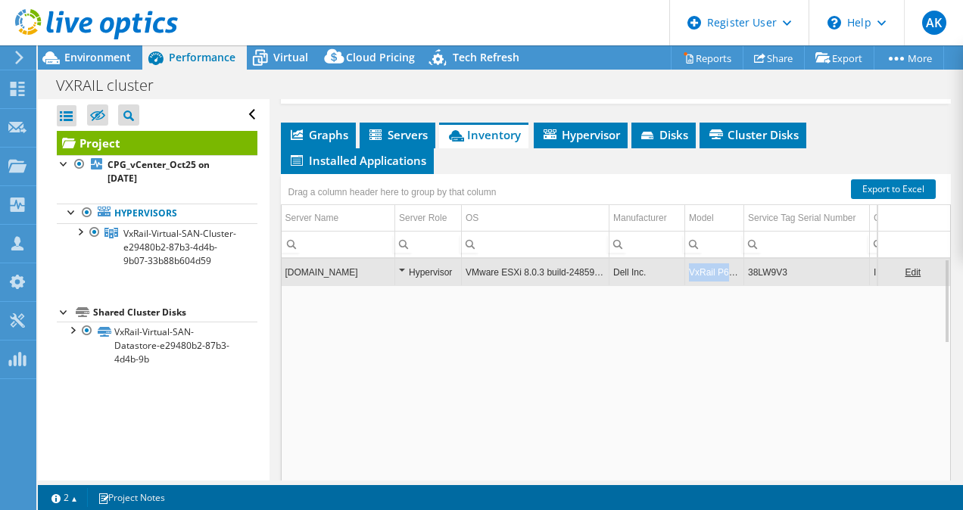
drag, startPoint x: 741, startPoint y: 315, endPoint x: 688, endPoint y: 315, distance: 53.0
click at [688, 285] on td "VxRail P670F" at bounding box center [714, 272] width 59 height 27
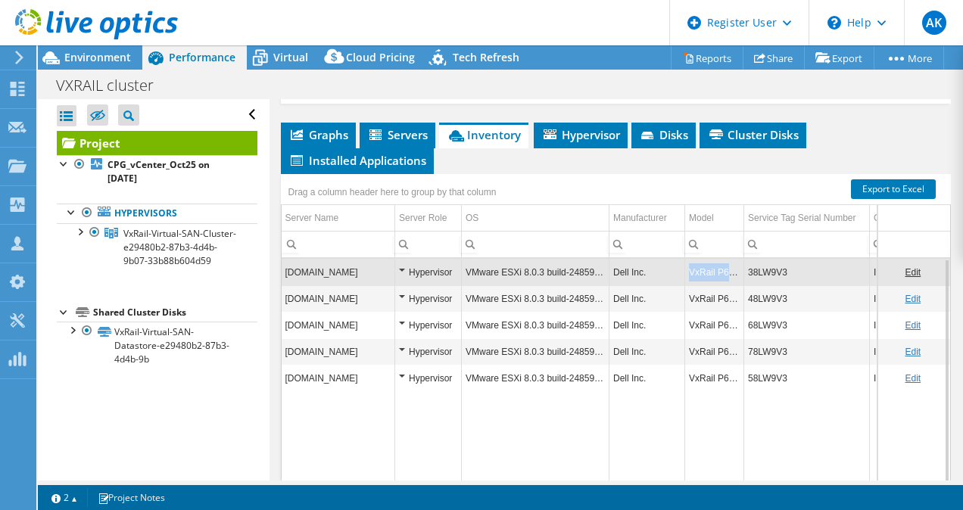
copy td "VxRail P670F"
drag, startPoint x: 688, startPoint y: 315, endPoint x: 749, endPoint y: 318, distance: 60.7
click at [749, 285] on tr "corpvxrail01.isnet.corp.org Hypervisor VMware ESXi 8.0.3 build-24859861 Dell In…" at bounding box center [863, 272] width 1162 height 27
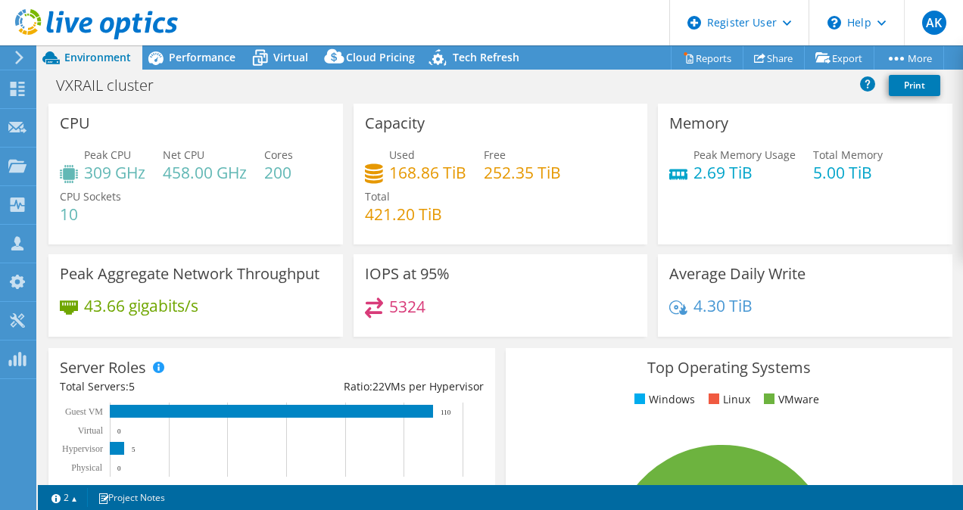
select select "[GEOGRAPHIC_DATA]"
select select "SGD"
